Goal: Navigation & Orientation: Find specific page/section

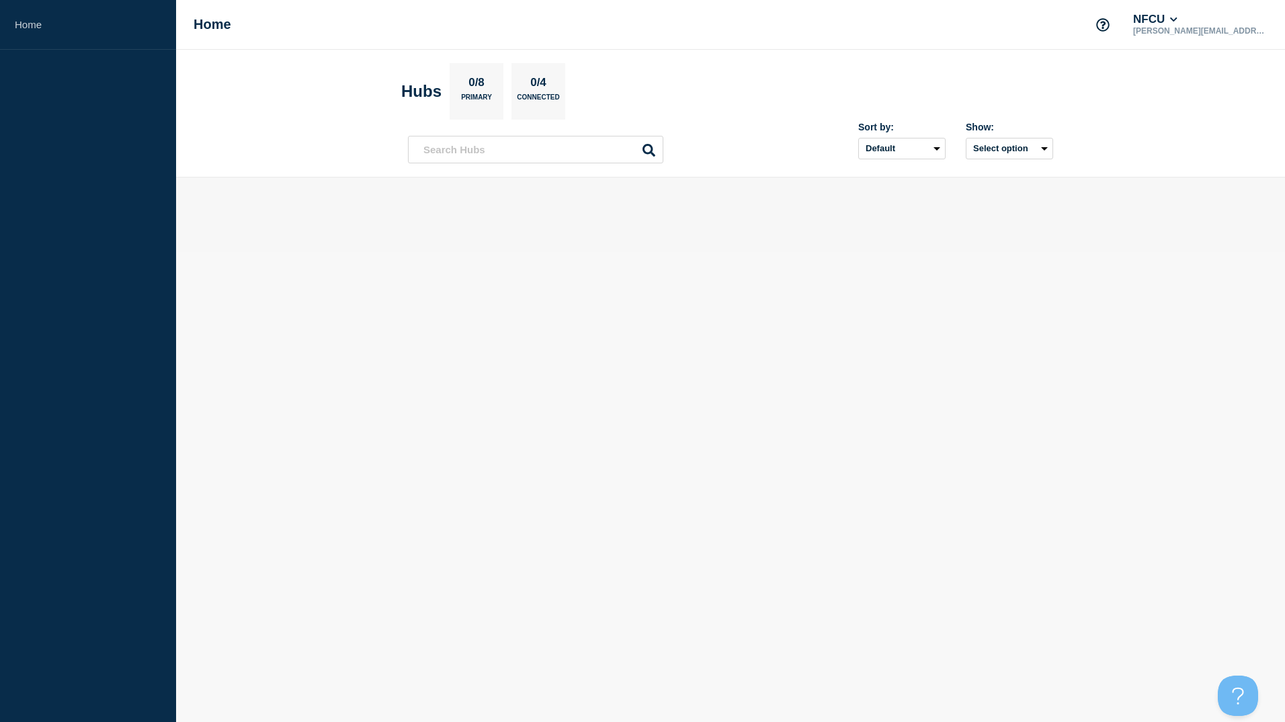
click at [903, 271] on body "Home Home NFCU [PERSON_NAME][EMAIL_ADDRESS][DOMAIN_NAME] Hubs 0/8 Primary 0/4 C…" at bounding box center [642, 361] width 1285 height 722
click at [30, 24] on link "Home" at bounding box center [88, 25] width 176 height 50
click at [466, 91] on div "0/8 Primary" at bounding box center [477, 91] width 54 height 56
